Goal: Find specific page/section: Find specific page/section

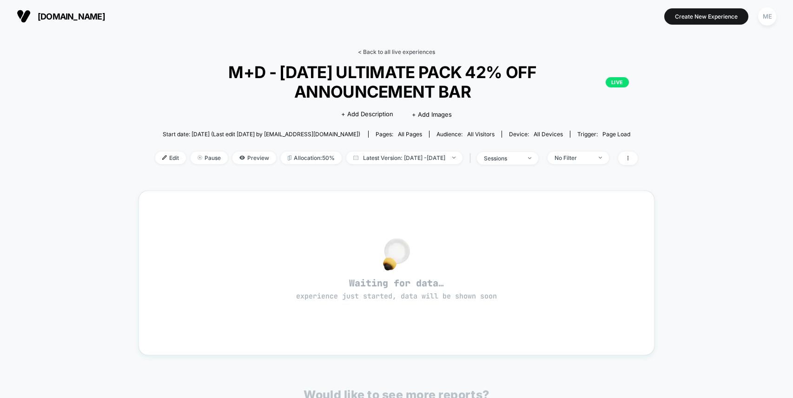
click at [386, 49] on link "< Back to all live experiences" at bounding box center [396, 51] width 77 height 7
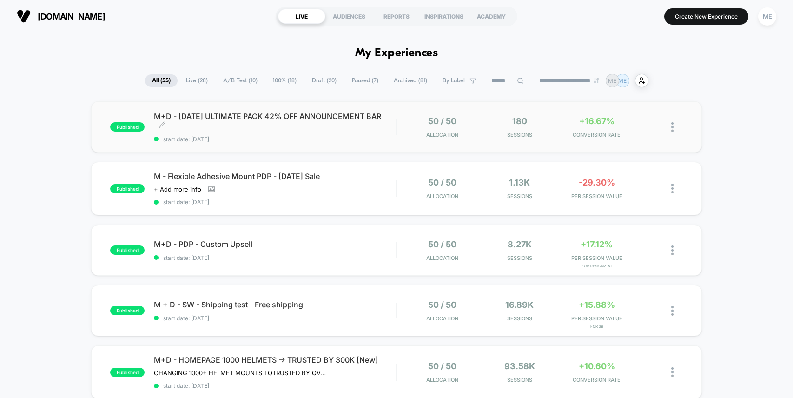
click at [376, 134] on div "M+D - [DATE] ULTIMATE PACK 42% OFF ANNOUNCEMENT BAR Click to edit experience de…" at bounding box center [275, 127] width 242 height 31
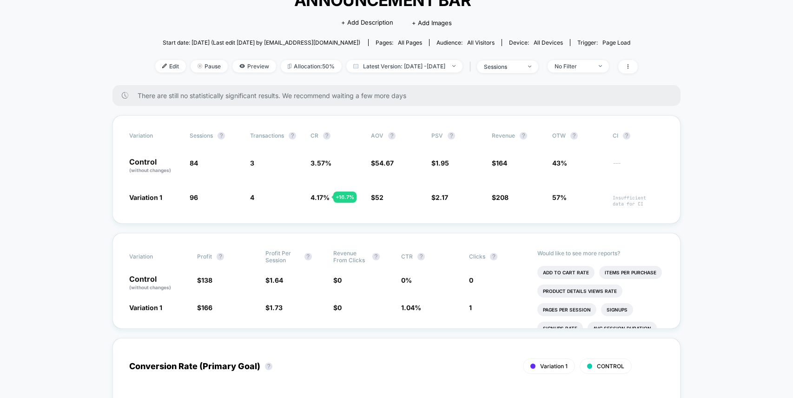
scroll to position [93, 0]
